Goal: Task Accomplishment & Management: Manage account settings

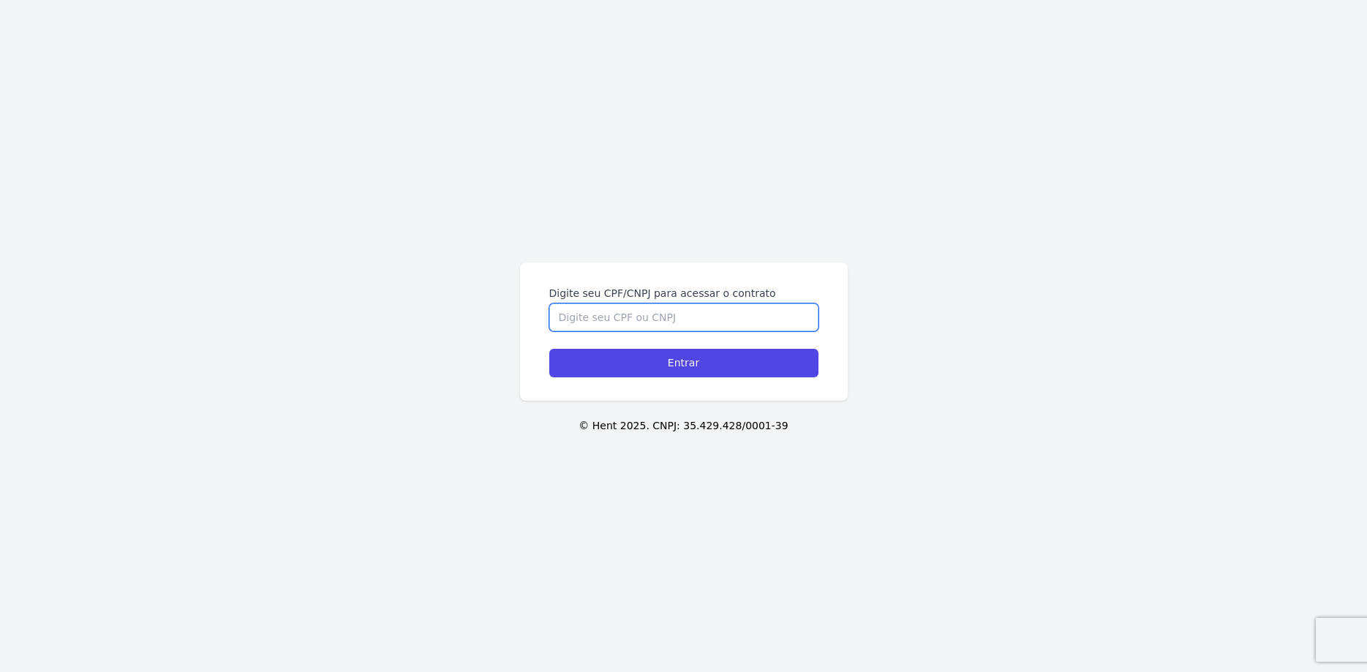
click at [611, 312] on input "Digite seu CPF/CNPJ para acessar o contrato" at bounding box center [683, 318] width 269 height 28
type input "35193299806"
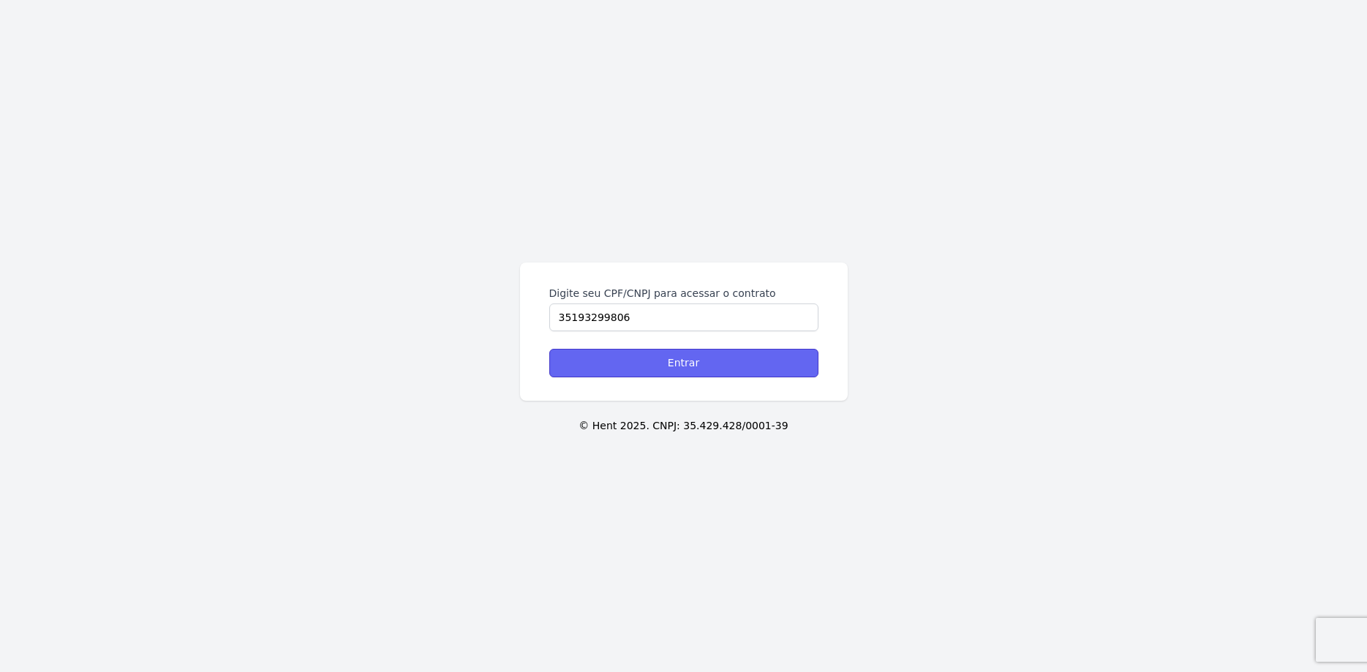
click at [657, 375] on input "Entrar" at bounding box center [683, 363] width 269 height 29
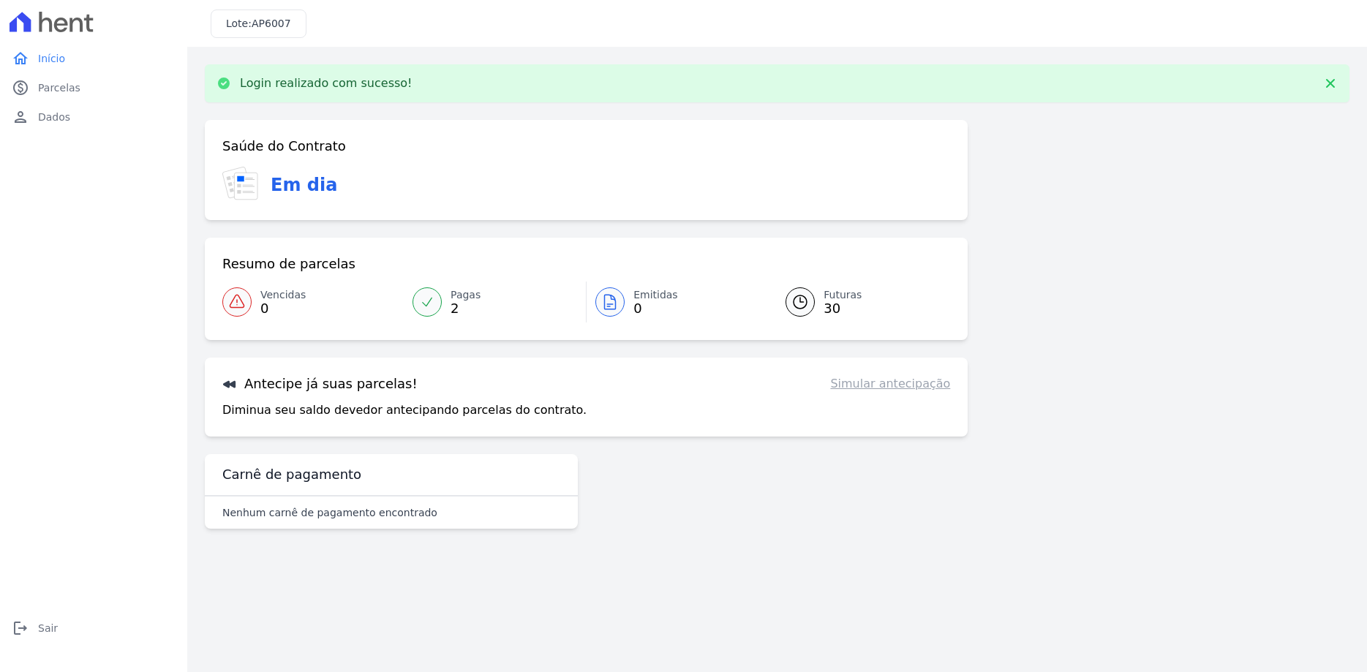
click at [883, 386] on link "Simular antecipação" at bounding box center [890, 384] width 120 height 18
drag, startPoint x: 504, startPoint y: 410, endPoint x: 384, endPoint y: 392, distance: 121.2
click at [497, 410] on p "Diminua seu saldo devedor antecipando parcelas do contrato." at bounding box center [404, 411] width 364 height 18
click at [384, 392] on h3 "Antecipe já suas parcelas!" at bounding box center [319, 384] width 195 height 18
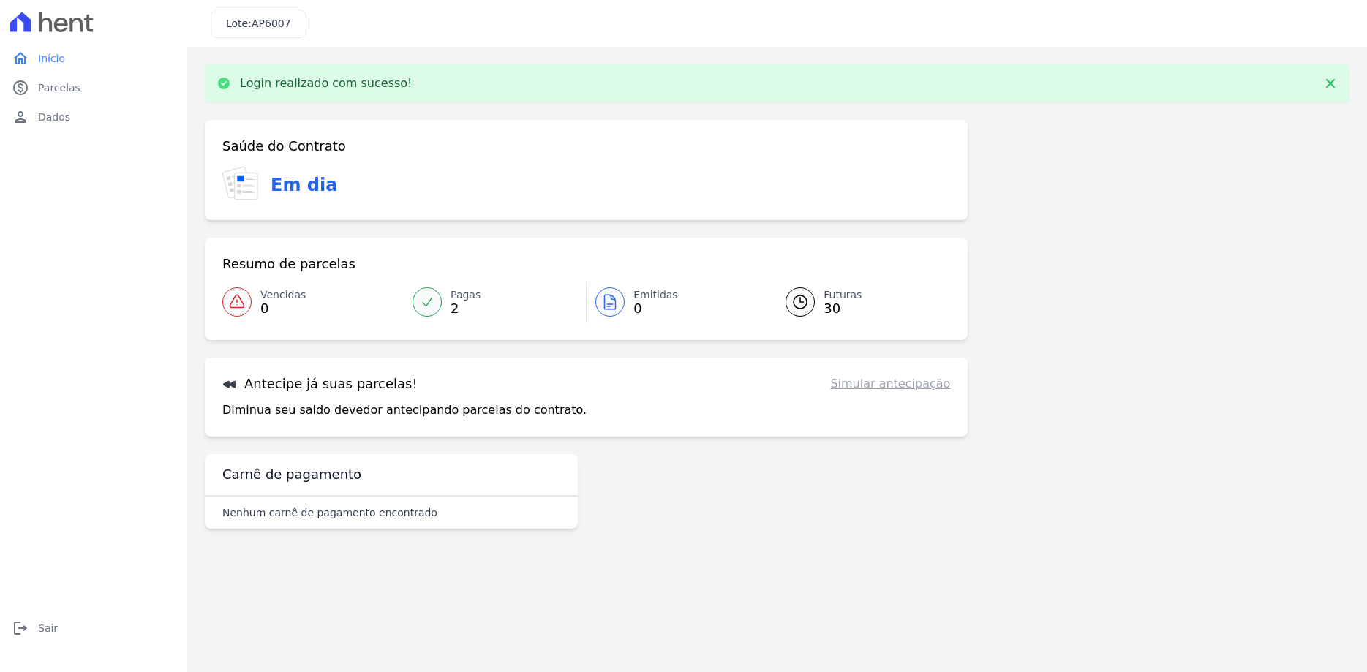
drag, startPoint x: 271, startPoint y: 10, endPoint x: 263, endPoint y: 24, distance: 16.1
click at [267, 18] on div "Lote: AP6007" at bounding box center [259, 24] width 96 height 29
click at [263, 24] on span "AP6007" at bounding box center [271, 24] width 39 height 12
drag, startPoint x: 253, startPoint y: 28, endPoint x: 334, endPoint y: 32, distance: 81.3
click at [334, 32] on div "Lote: AP6007" at bounding box center [777, 23] width 1180 height 47
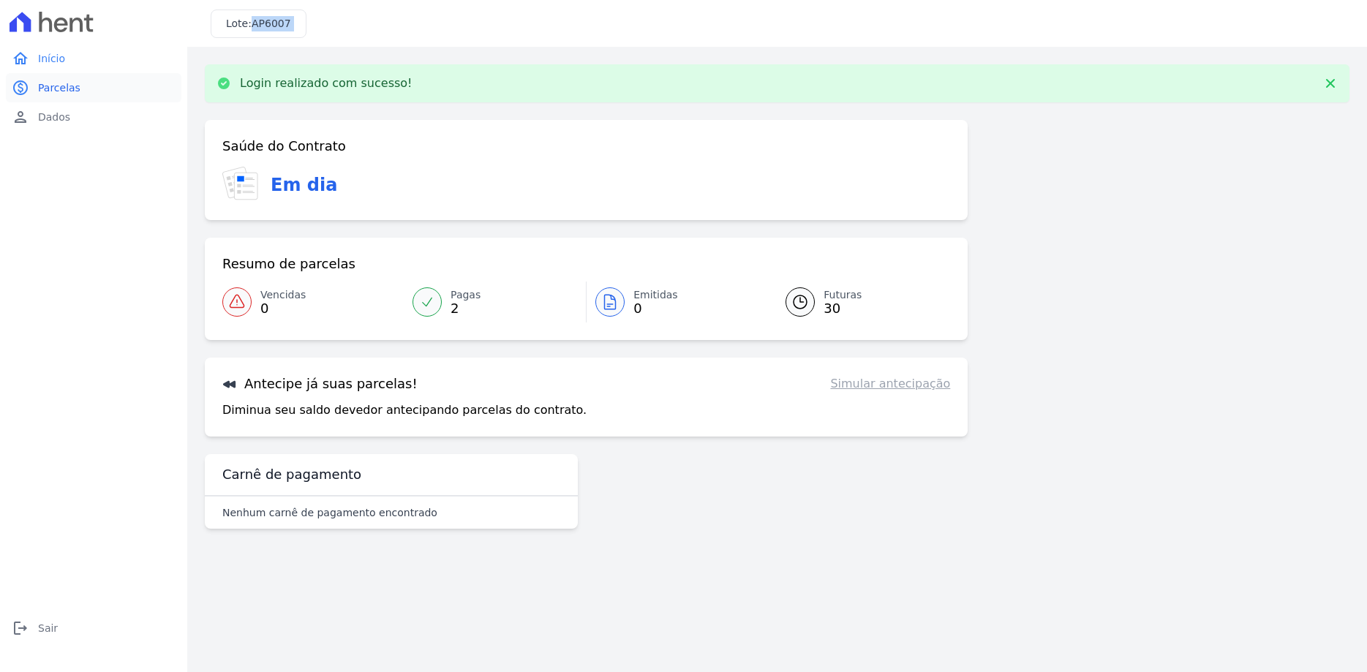
click at [75, 86] on link "paid Parcelas" at bounding box center [94, 87] width 176 height 29
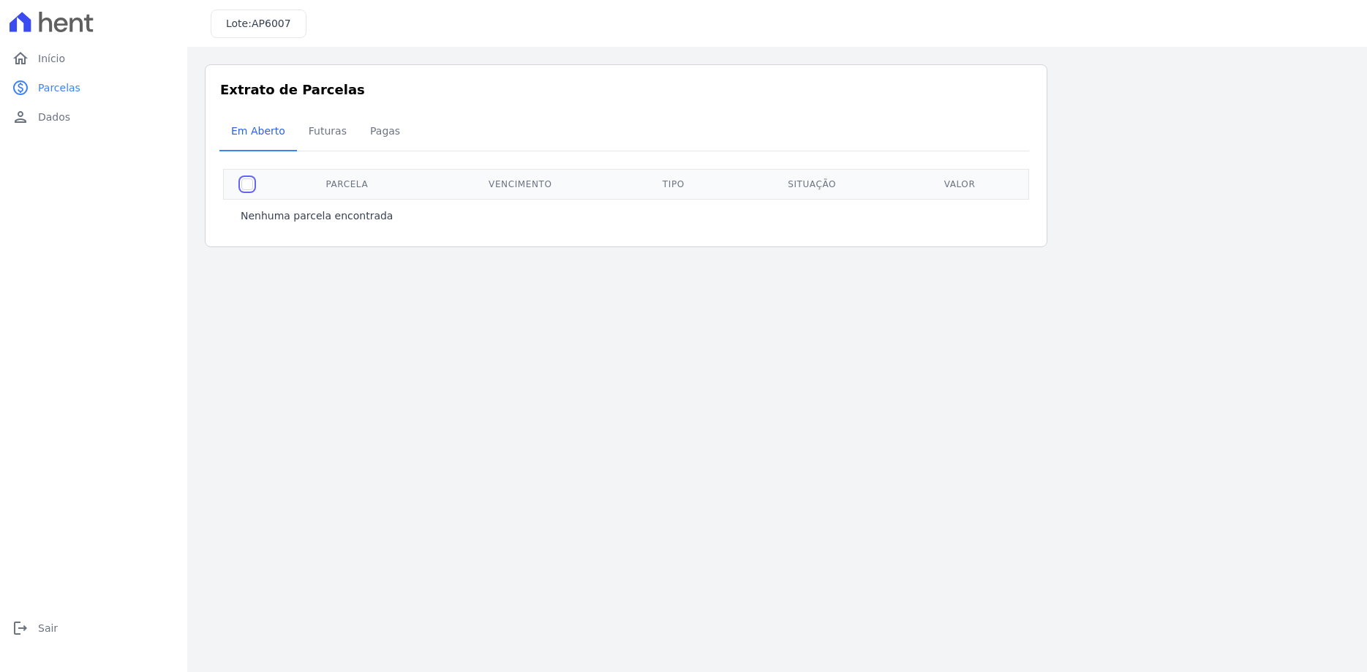
click at [244, 181] on input "checkbox" at bounding box center [247, 184] width 12 height 12
checkbox input "true"
click at [321, 131] on span "Futuras" at bounding box center [328, 130] width 56 height 29
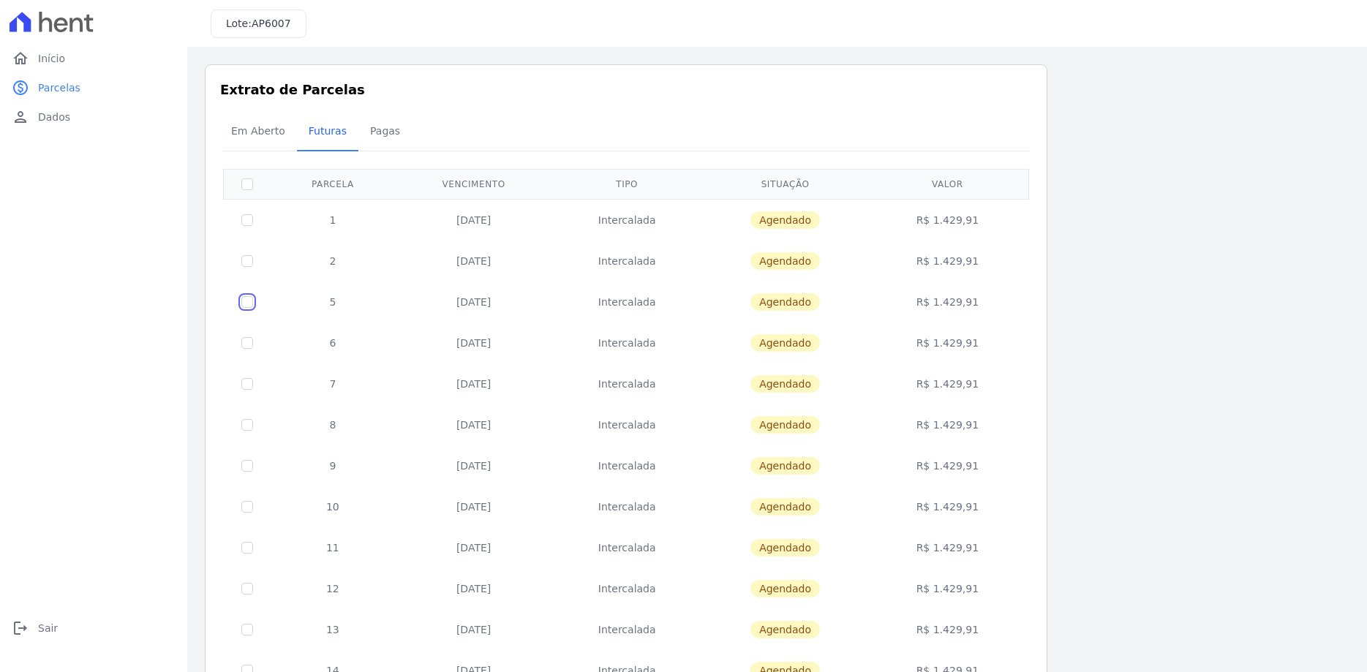
click at [246, 301] on input "checkbox" at bounding box center [247, 302] width 12 height 12
checkbox input "true"
click at [988, 132] on div "Em Aberto Futuras [GEOGRAPHIC_DATA]" at bounding box center [625, 132] width 813 height 36
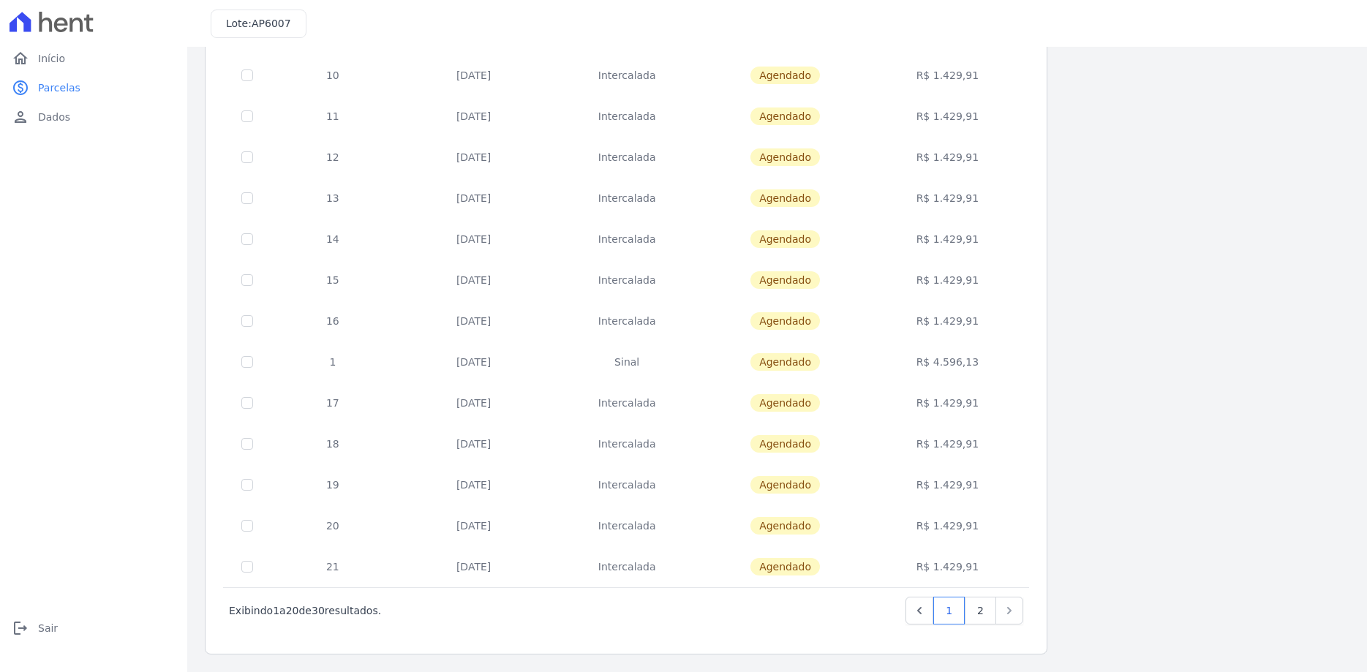
drag, startPoint x: 1025, startPoint y: 604, endPoint x: 1018, endPoint y: 609, distance: 8.3
click at [1024, 605] on div "Próximo › Exibindo 1 a 20 de 30 resultados. 1 2" at bounding box center [626, 610] width 806 height 46
click at [1015, 611] on icon "Next" at bounding box center [1009, 610] width 15 height 15
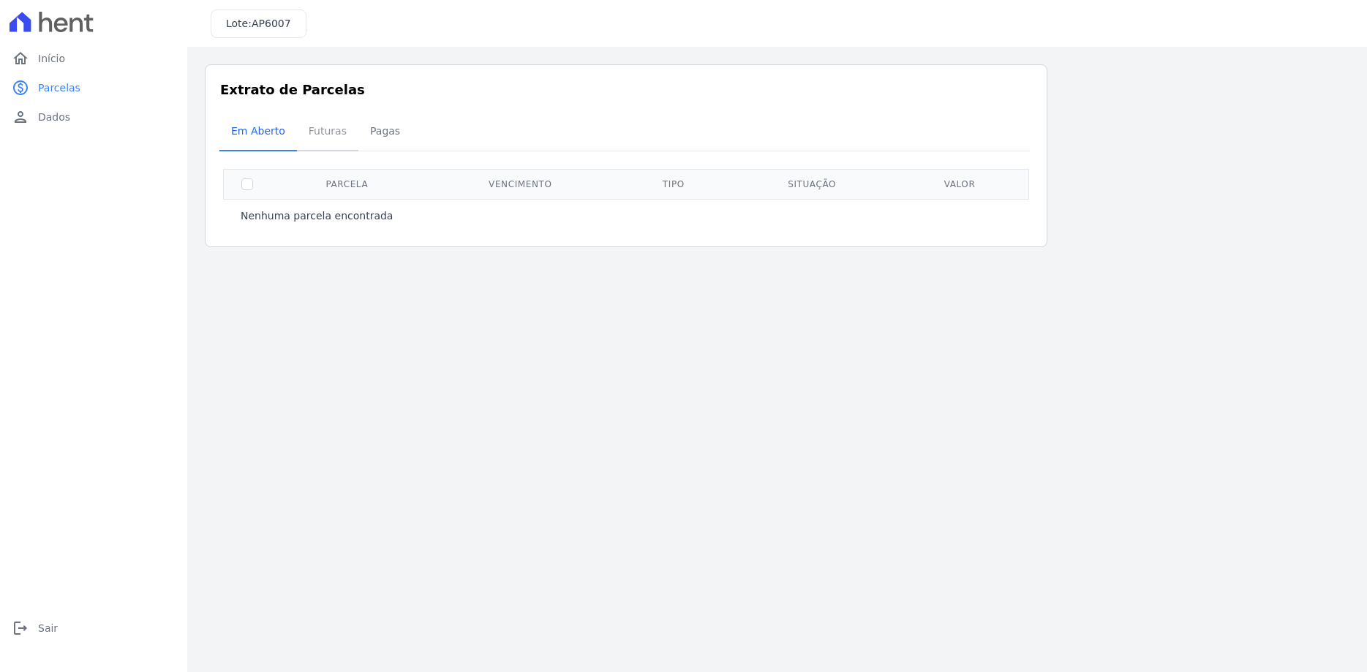
click at [318, 133] on span "Futuras" at bounding box center [328, 130] width 56 height 29
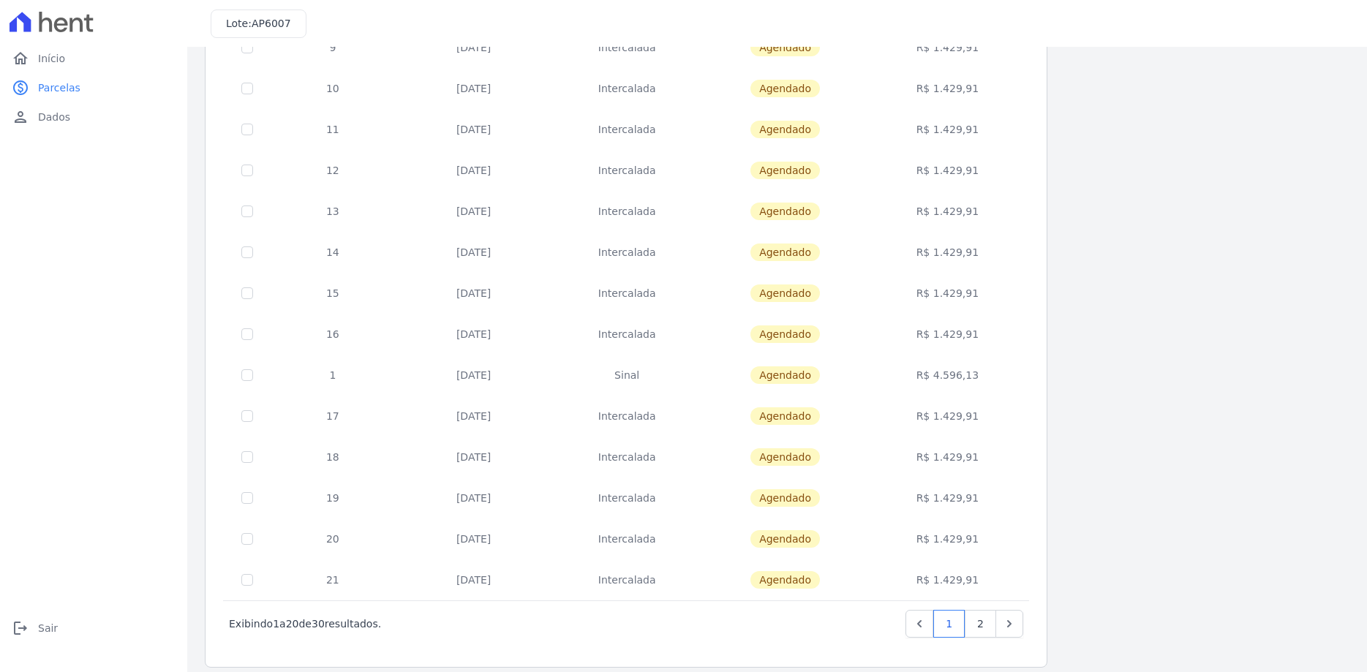
scroll to position [432, 0]
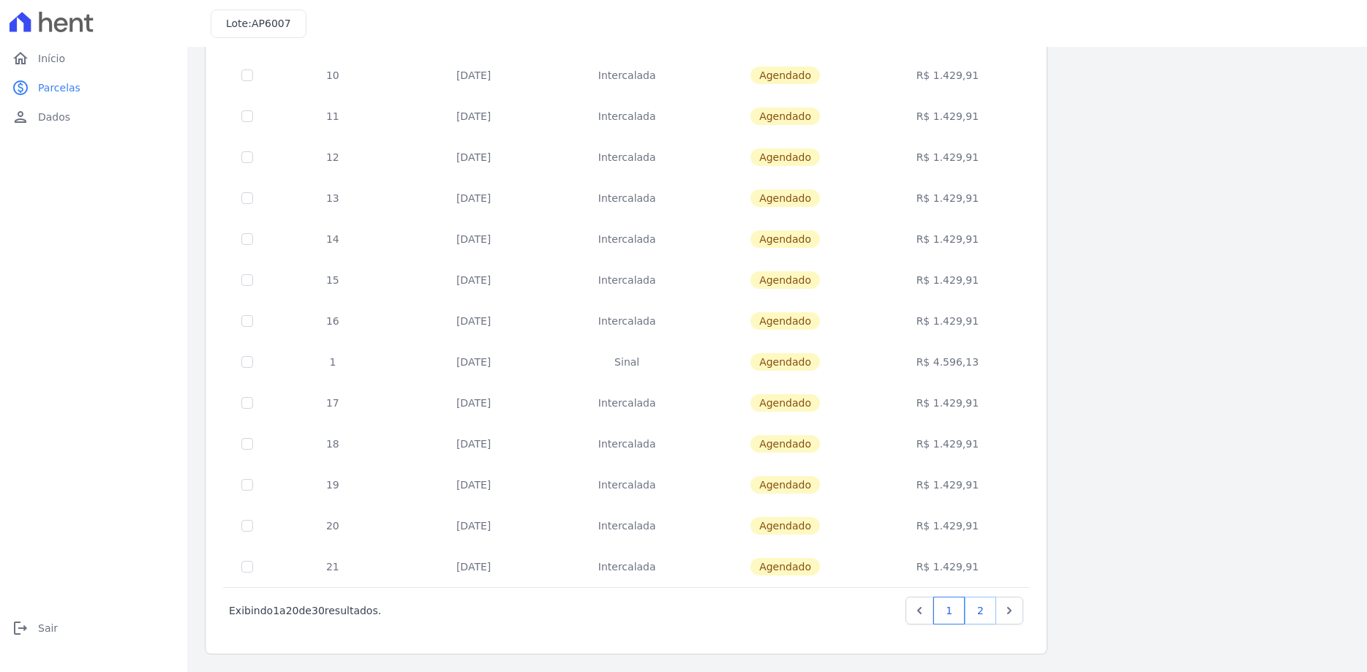
click at [979, 604] on link "2" at bounding box center [980, 611] width 31 height 28
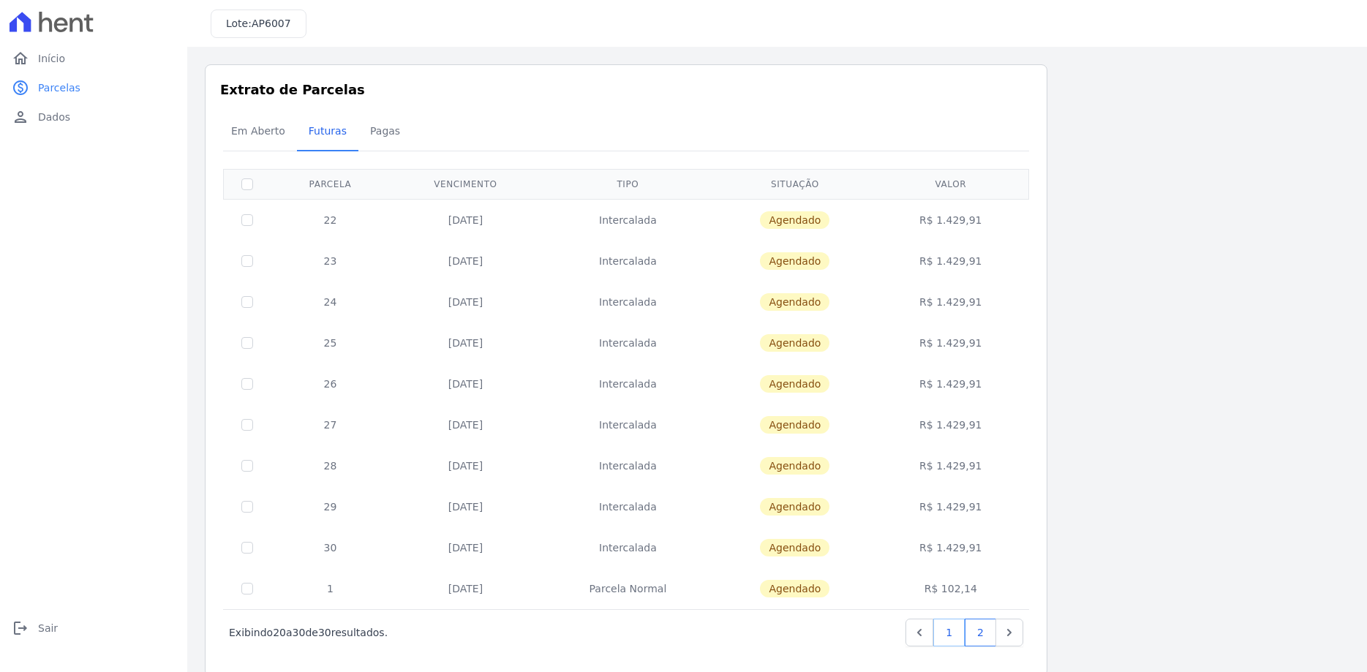
click at [951, 630] on link "1" at bounding box center [948, 633] width 31 height 28
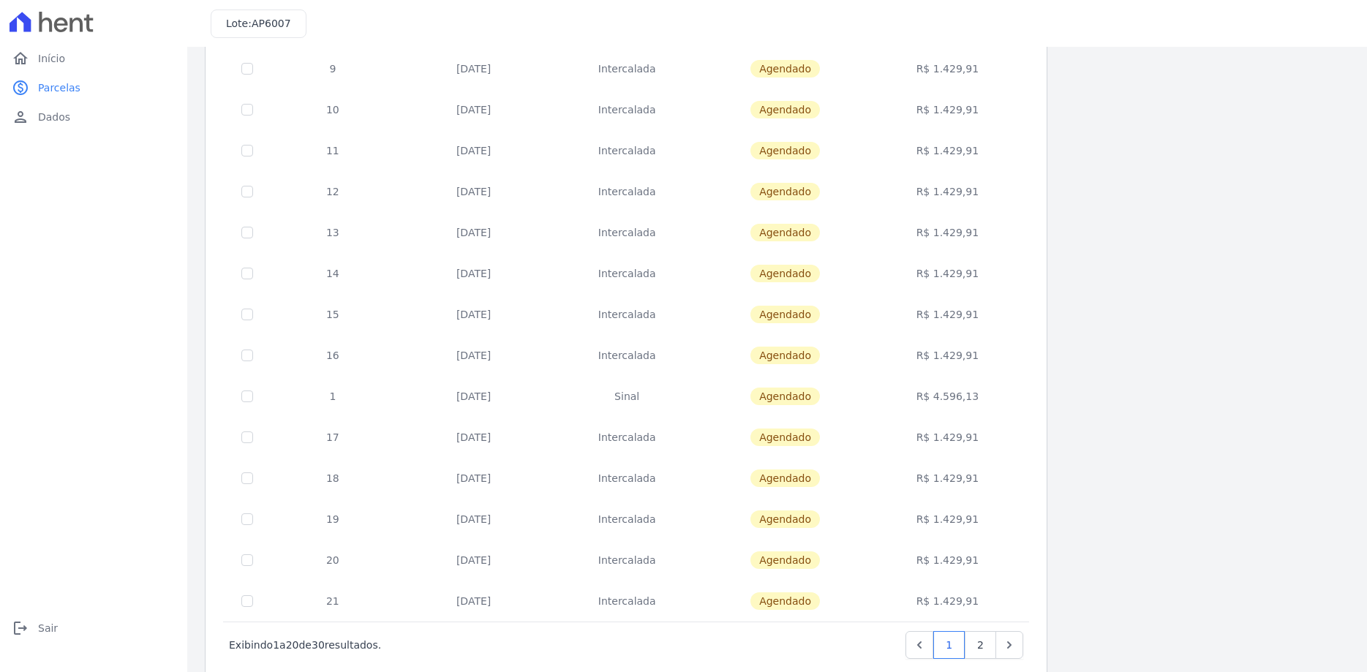
scroll to position [432, 0]
